Goal: Task Accomplishment & Management: Manage account settings

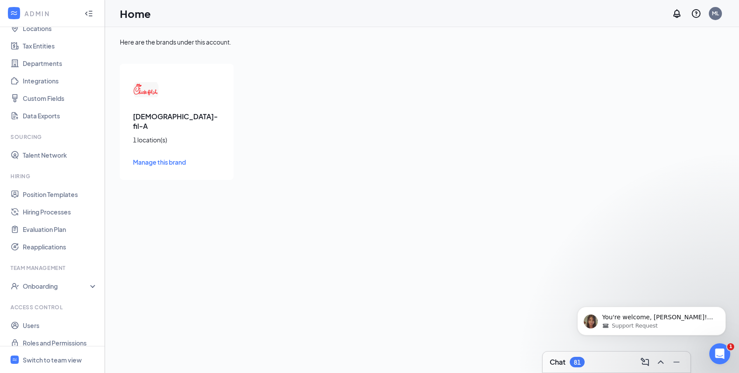
scroll to position [65, 0]
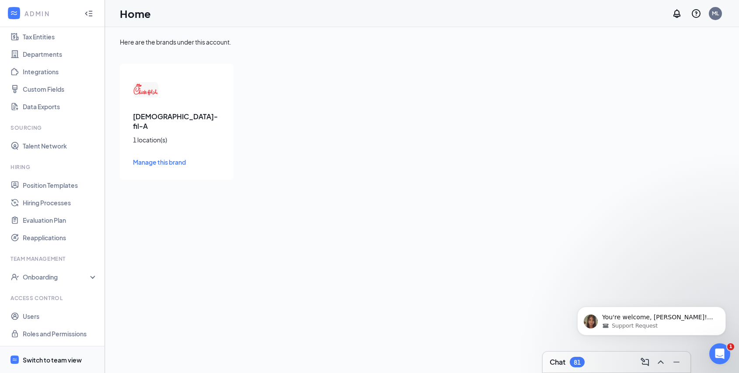
click at [48, 362] on div "Switch to team view" at bounding box center [52, 360] width 59 height 9
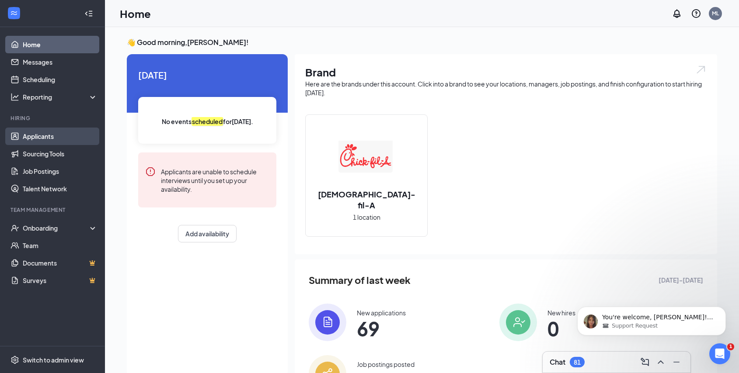
click at [41, 134] on link "Applicants" at bounding box center [60, 136] width 75 height 17
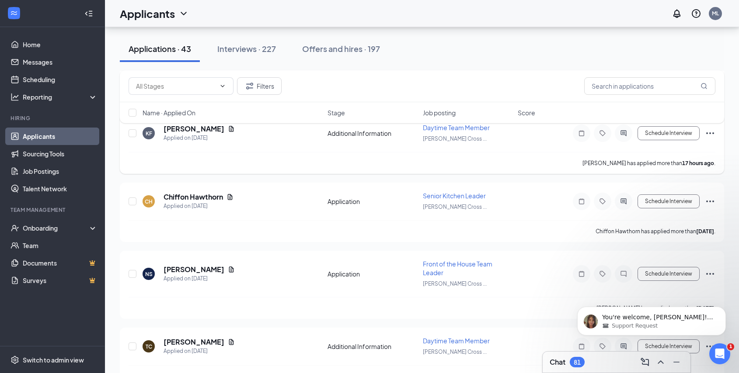
scroll to position [92, 0]
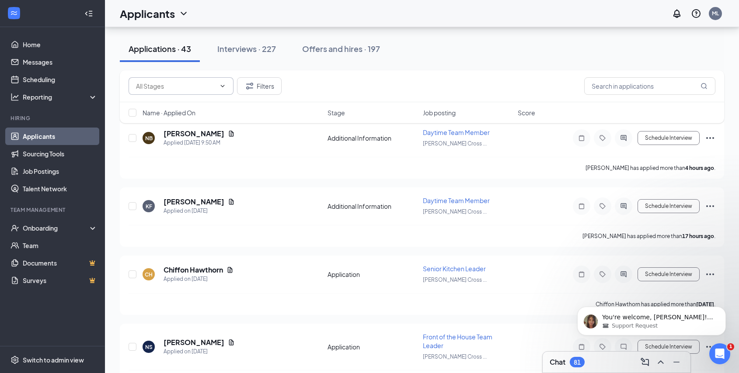
click at [165, 88] on input "text" at bounding box center [176, 86] width 80 height 10
click at [216, 61] on button "Interviews · 227" at bounding box center [247, 49] width 76 height 26
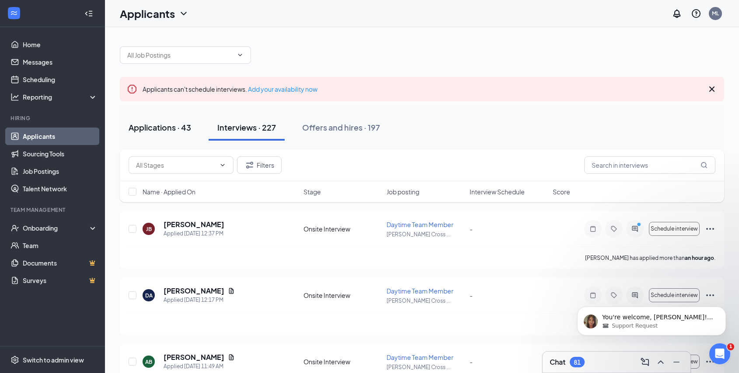
click at [172, 133] on button "Applications · 43" at bounding box center [160, 128] width 80 height 26
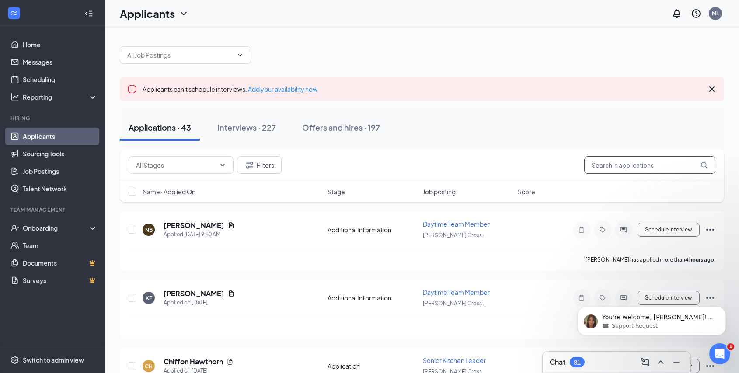
click at [621, 169] on input "text" at bounding box center [649, 165] width 131 height 17
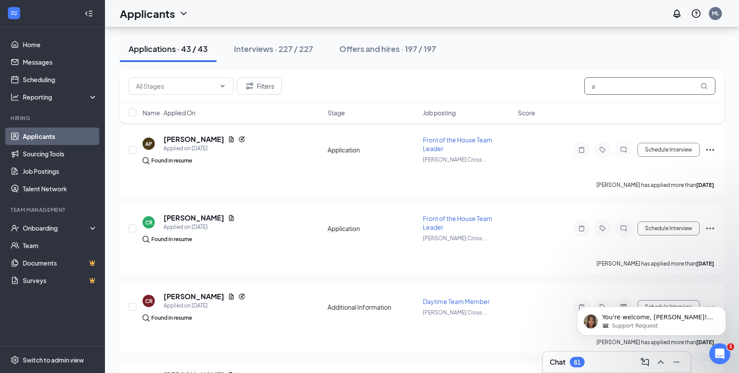
scroll to position [1347, 0]
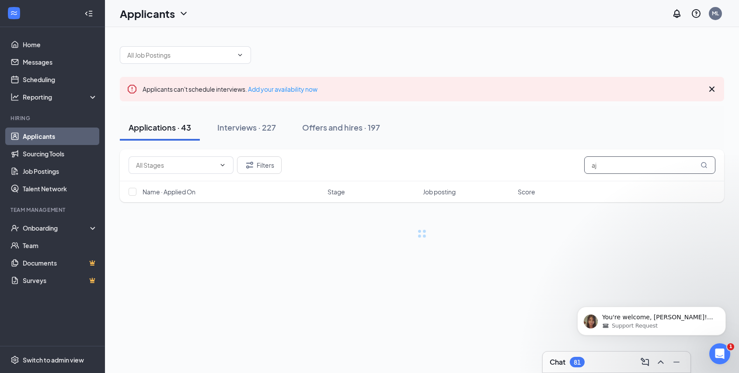
type input "a"
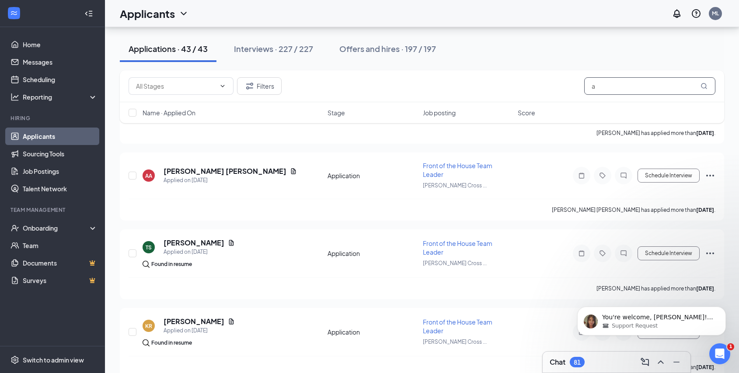
scroll to position [928, 0]
type input "b"
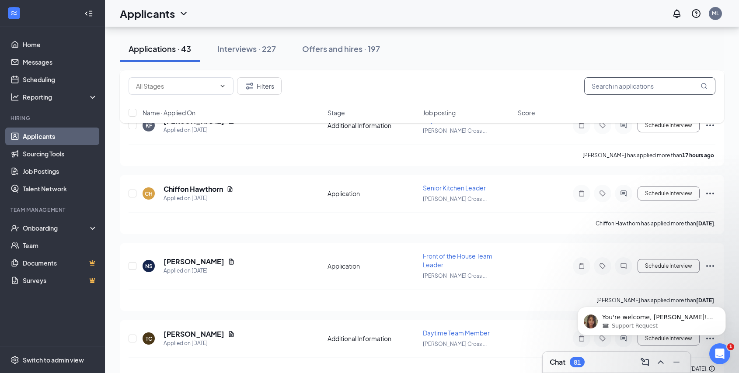
scroll to position [180, 0]
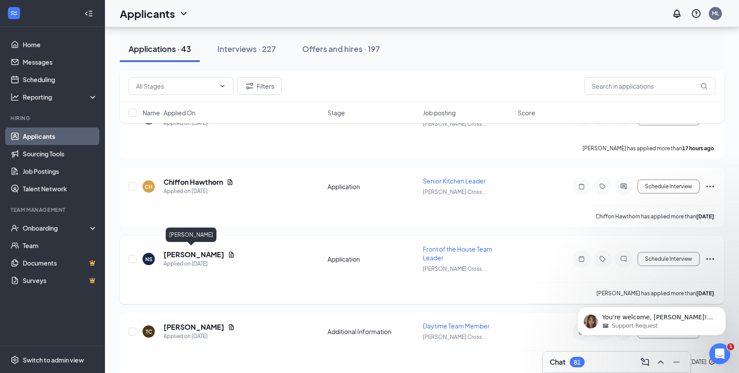
click at [173, 251] on h5 "[PERSON_NAME]" at bounding box center [194, 255] width 61 height 10
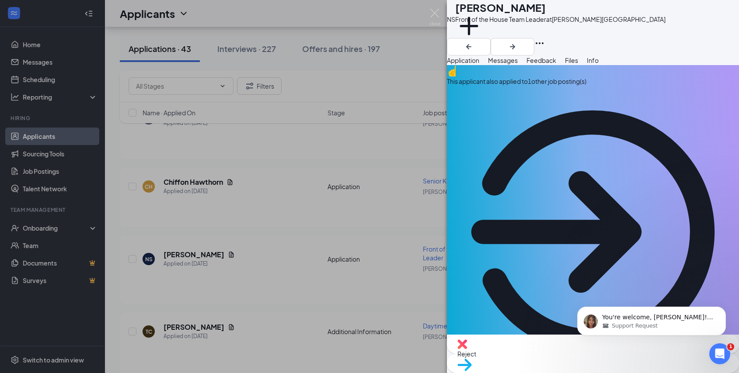
scroll to position [54, 0]
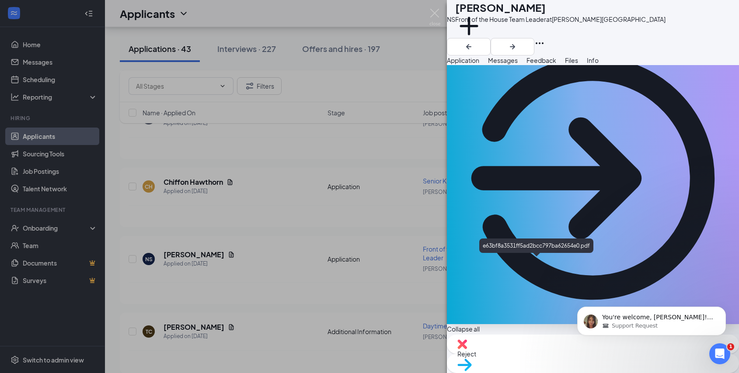
click at [379, 58] on div "NS [PERSON_NAME] Front of the House Team Leader at [PERSON_NAME][GEOGRAPHIC_DAT…" at bounding box center [369, 186] width 739 height 373
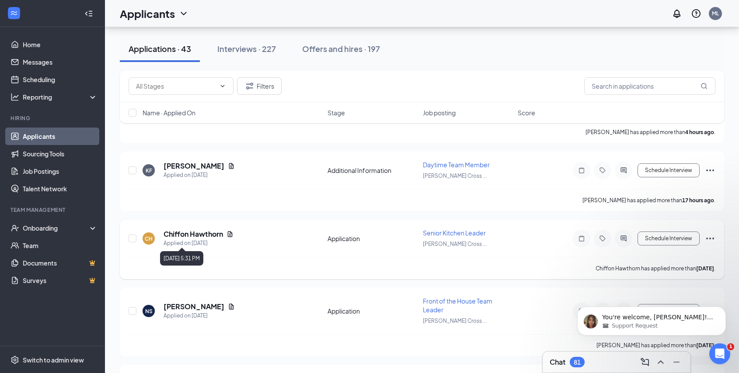
scroll to position [127, 0]
click at [188, 168] on h5 "[PERSON_NAME]" at bounding box center [194, 167] width 61 height 10
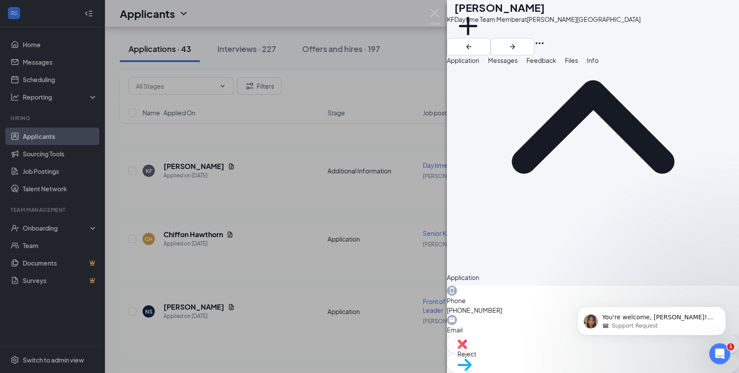
scroll to position [101, 0]
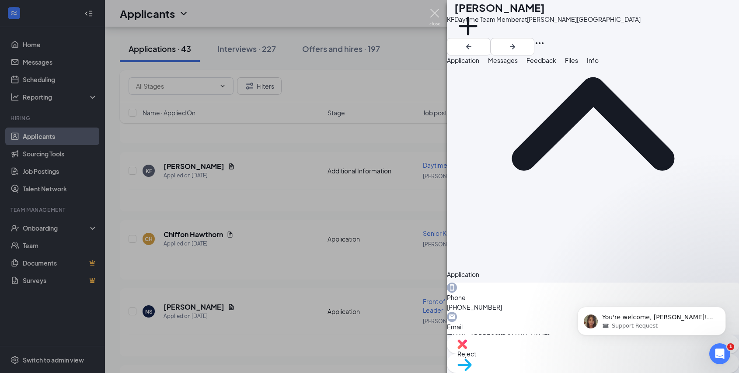
click at [433, 16] on img at bounding box center [434, 17] width 11 height 17
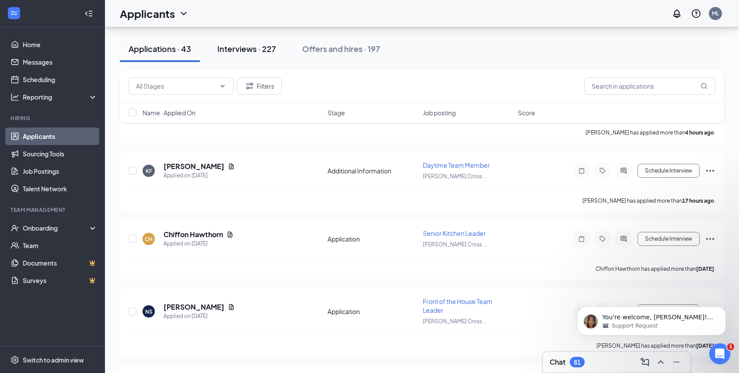
click at [244, 52] on div "Interviews · 227" at bounding box center [246, 48] width 59 height 11
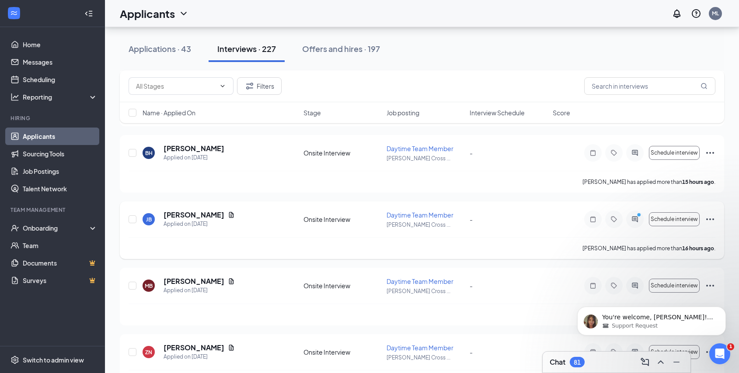
scroll to position [434, 0]
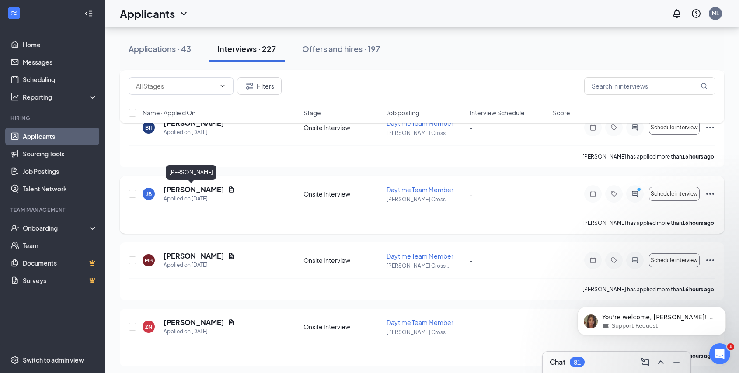
click at [194, 190] on h5 "[PERSON_NAME]" at bounding box center [194, 190] width 61 height 10
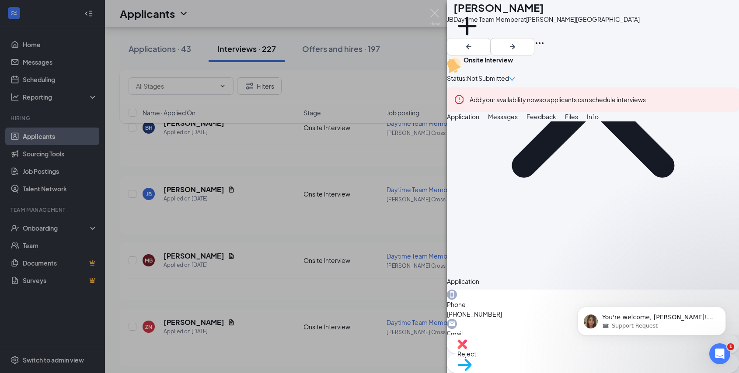
scroll to position [147, 0]
click at [436, 14] on img at bounding box center [434, 17] width 11 height 17
